Goal: Task Accomplishment & Management: Complete application form

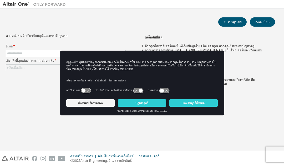
click at [229, 24] on font "เข้าสู่ระบบ" at bounding box center [235, 22] width 14 height 4
click at [258, 21] on font "ลงทะเบียน" at bounding box center [262, 22] width 14 height 4
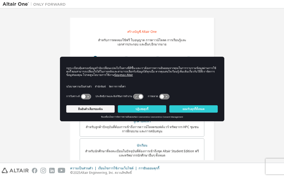
click at [86, 110] on font "ยืนยันตัวเลือกของฉัน" at bounding box center [90, 109] width 24 height 3
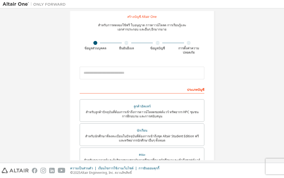
scroll to position [16, 0]
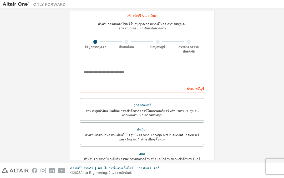
click at [85, 72] on input "email" at bounding box center [142, 72] width 125 height 13
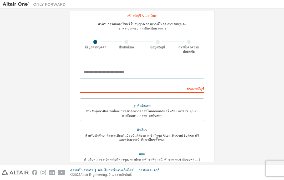
click at [90, 66] on input "email" at bounding box center [142, 72] width 125 height 13
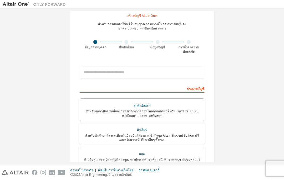
click at [31, 37] on div "สร้างบัญชี Altair One สำหรับการทดลองใช้ฟรี ใบอนุญาต การดาวน์โหลด การเรียนรู้และ…" at bounding box center [142, 137] width 279 height 284
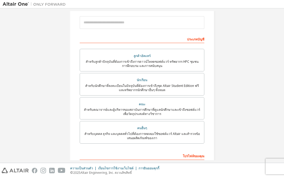
scroll to position [66, 0]
click at [92, 83] on font "สำหรับนักศึกษาที่ลงทะเบียนในปัจจุบันที่ต้องการเข้าถึงชุด Altair Student Edition…" at bounding box center [142, 87] width 114 height 9
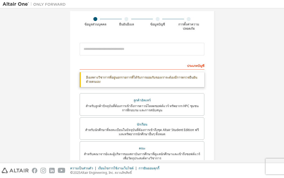
scroll to position [39, 0]
click at [89, 75] on font "อีเมลทางวิชาการที่อยู่นอกรายการที่ได้รับการยอมรับของเราจะต้องมีการตรวจยืนยันด้ว…" at bounding box center [141, 79] width 111 height 9
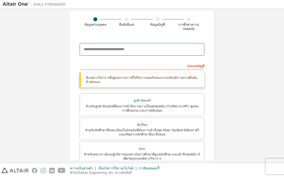
click at [92, 47] on input "email" at bounding box center [142, 49] width 125 height 13
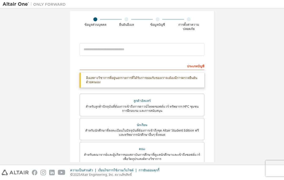
click at [94, 64] on div "ประเภทบัญชี" at bounding box center [142, 66] width 125 height 8
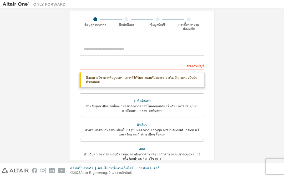
click at [87, 63] on div "ประเภทบัญชี" at bounding box center [142, 66] width 125 height 8
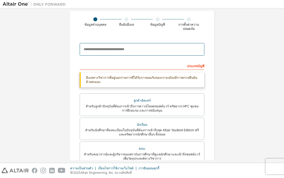
click at [86, 48] on input "email" at bounding box center [142, 49] width 125 height 13
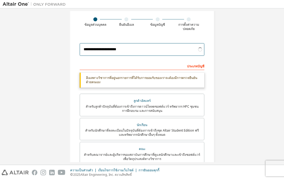
type input "**********"
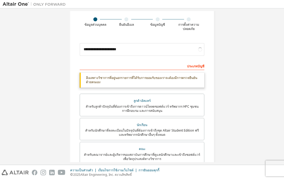
click at [241, 69] on div "**********" at bounding box center [142, 123] width 279 height 302
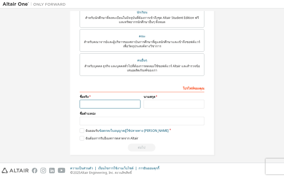
click at [84, 102] on input "text" at bounding box center [110, 104] width 61 height 9
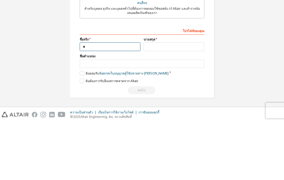
scroll to position [132, 0]
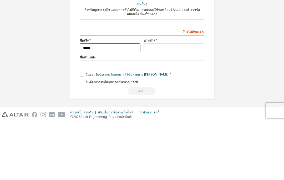
type input "******"
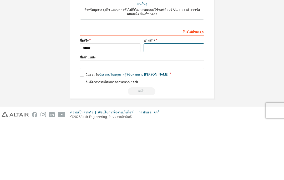
click at [156, 101] on input "text" at bounding box center [174, 105] width 61 height 9
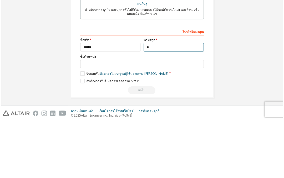
scroll to position [131, 0]
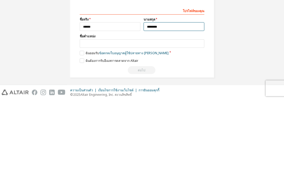
type input "********"
click at [85, 131] on font "ฉันยอมรับ" at bounding box center [92, 133] width 14 height 4
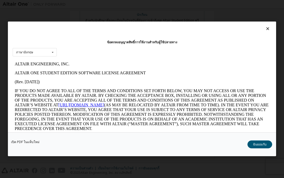
scroll to position [0, 0]
click at [52, 52] on icon at bounding box center [52, 52] width 7 height 8
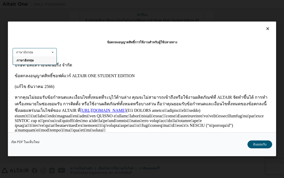
click at [53, 51] on icon at bounding box center [52, 52] width 7 height 8
click at [261, 146] on font "ฉันยอมรับ" at bounding box center [260, 144] width 14 height 4
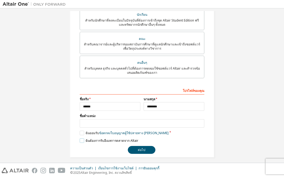
click at [84, 139] on label "ฉันต้องการรับอีเมลการตลาดจาก Altair" at bounding box center [109, 141] width 59 height 4
click at [143, 152] on button "ต่อไป" at bounding box center [142, 150] width 28 height 8
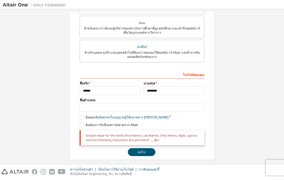
scroll to position [148, 0]
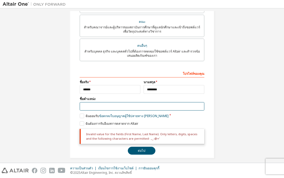
click at [83, 102] on input "text" at bounding box center [142, 106] width 125 height 9
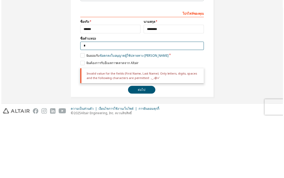
scroll to position [147, 0]
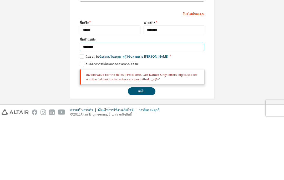
type input "********"
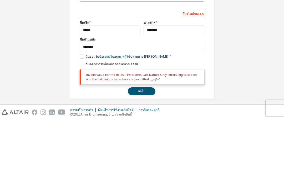
click at [57, 44] on div "**********" at bounding box center [142, 15] width 279 height 302
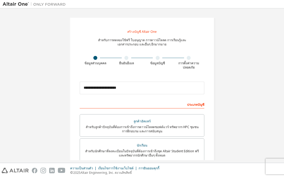
scroll to position [0, 0]
click at [88, 100] on div "ประเภทบัญชี" at bounding box center [142, 104] width 125 height 8
click at [112, 100] on div "ประเภทบัญชี" at bounding box center [142, 104] width 125 height 8
click at [133, 142] on div "นักเรียน" at bounding box center [142, 145] width 118 height 7
click at [128, 149] on font "สำหรับนักศึกษาที่ลงทะเบียนในปัจจุบันที่ต้องการเข้าถึงชุด Altair Student Edition…" at bounding box center [142, 153] width 114 height 9
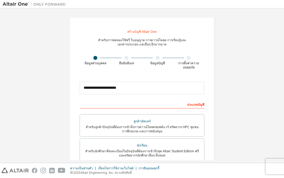
click at [188, 104] on div "ประเภทบัญชี" at bounding box center [142, 104] width 125 height 8
click at [187, 104] on div "ประเภทบัญชี" at bounding box center [142, 104] width 125 height 8
click at [193, 103] on font "ประเภทบัญชี" at bounding box center [195, 105] width 17 height 4
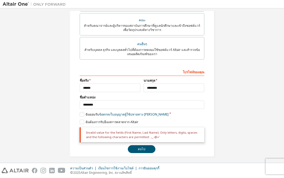
scroll to position [149, 0]
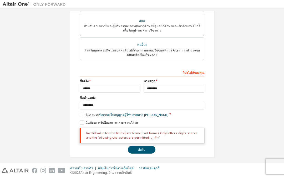
click at [143, 147] on font "ต่อไป" at bounding box center [142, 149] width 8 height 4
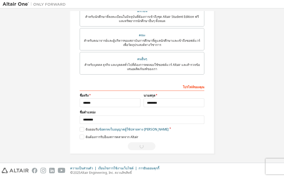
scroll to position [131, 0]
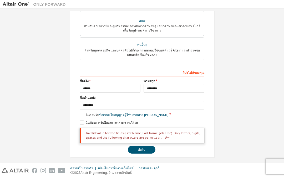
click at [141, 150] on button "ต่อไป" at bounding box center [142, 150] width 28 height 8
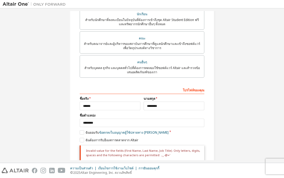
click at [90, 66] on font "สำหรับบุคคล ธุรกิจ และบุคคลทั่วไปที่ต้องการทดลองใช้ซอฟต์แวร์ Altair และสำรวจข้อ…" at bounding box center [141, 70] width 115 height 9
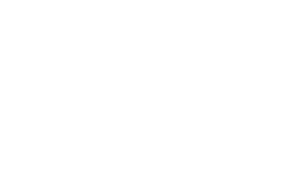
click at [31, 50] on div at bounding box center [142, 89] width 284 height 178
click at [19, 59] on div at bounding box center [142, 89] width 284 height 178
click at [14, 62] on div at bounding box center [142, 89] width 284 height 178
click at [35, 61] on div at bounding box center [142, 89] width 284 height 178
click at [22, 57] on div at bounding box center [142, 89] width 284 height 178
